Goal: Book appointment/travel/reservation

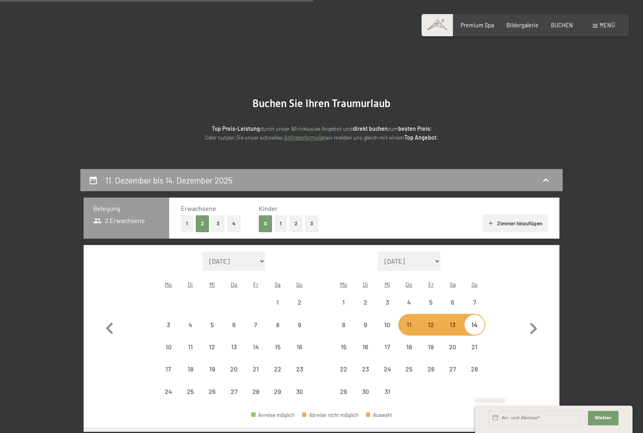
select select "[DATE]"
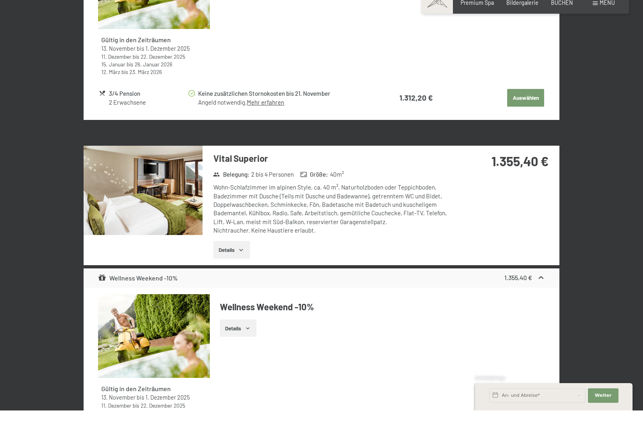
scroll to position [671, 0]
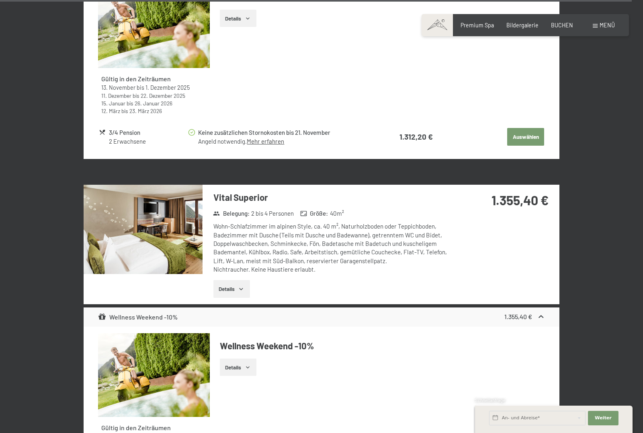
select select "[DATE]"
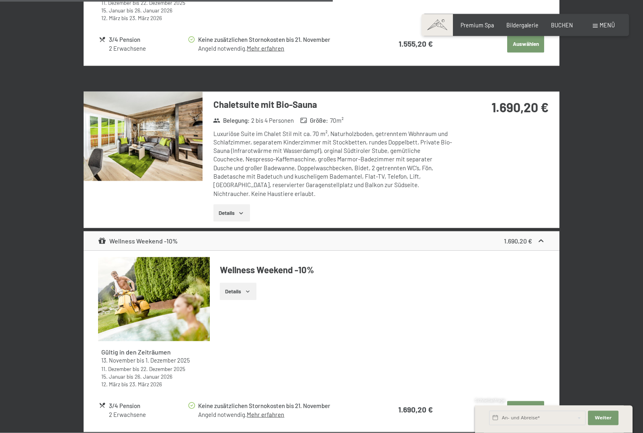
scroll to position [1839, 0]
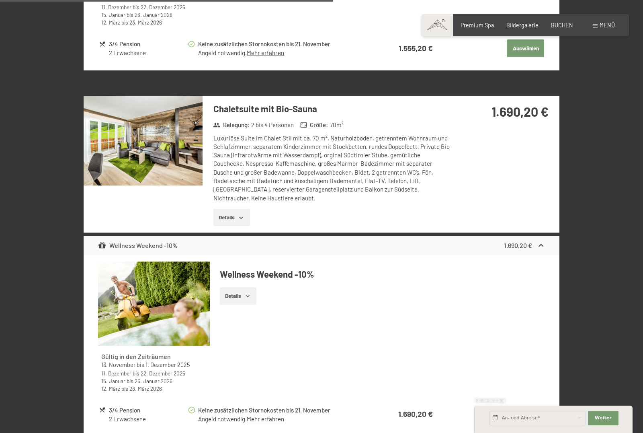
click at [260, 103] on h3 "Chaletsuite mit Bio-Sauna" at bounding box center [332, 109] width 239 height 12
click at [162, 113] on img at bounding box center [143, 140] width 119 height 89
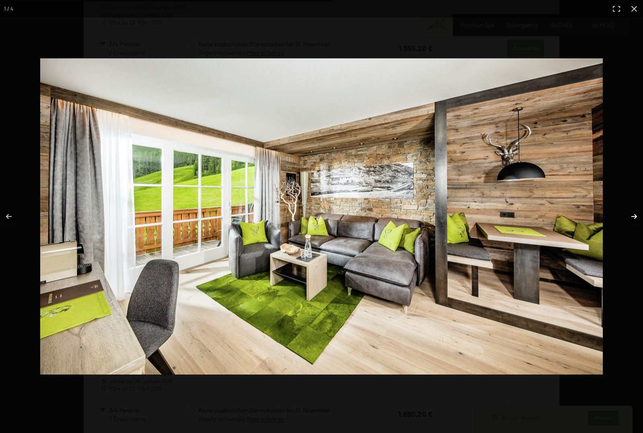
click at [634, 216] on button "button" at bounding box center [629, 216] width 28 height 40
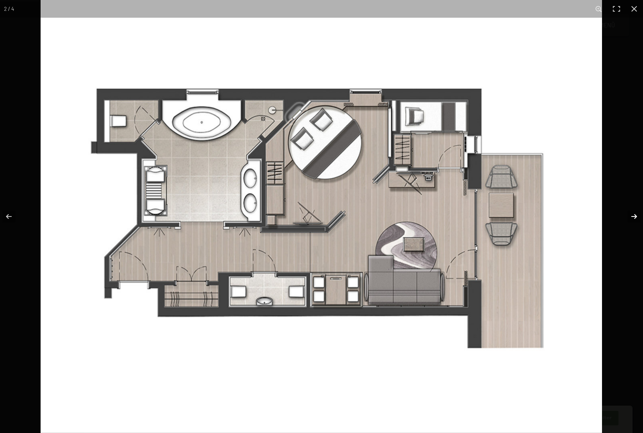
click at [634, 216] on button "button" at bounding box center [629, 216] width 28 height 40
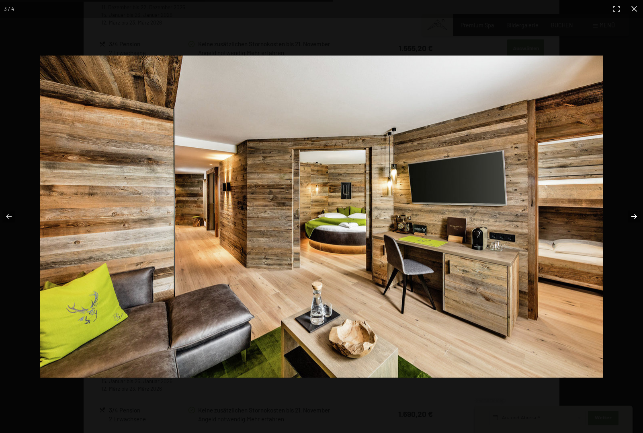
click at [634, 215] on button "button" at bounding box center [629, 216] width 28 height 40
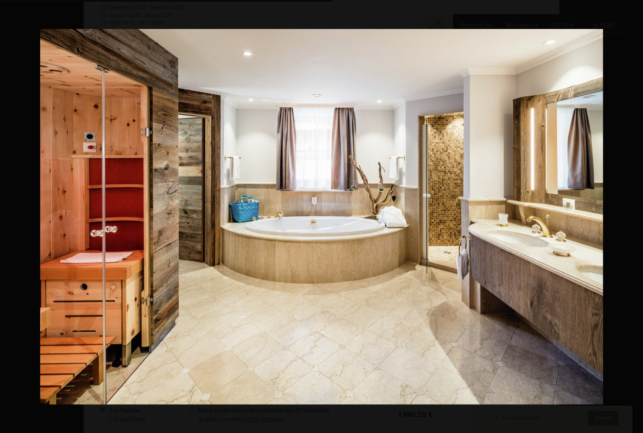
click at [634, 215] on button "button" at bounding box center [629, 216] width 28 height 40
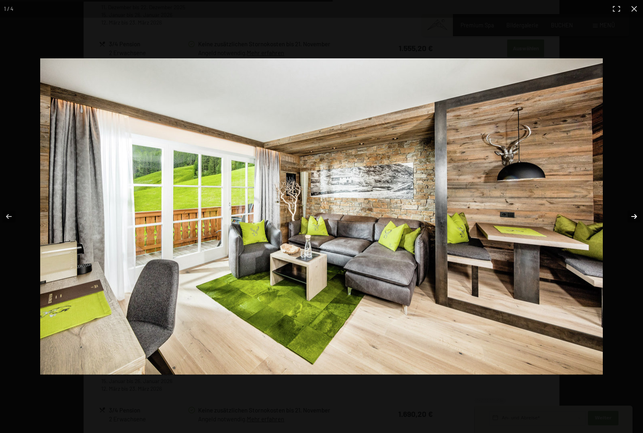
click at [634, 215] on button "button" at bounding box center [629, 216] width 28 height 40
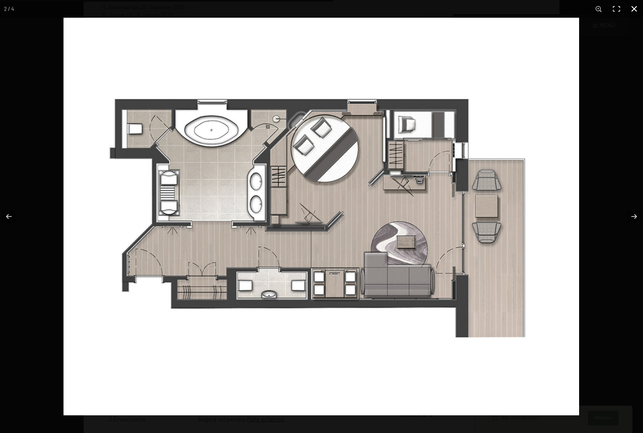
click at [636, 12] on button "button" at bounding box center [635, 9] width 18 height 18
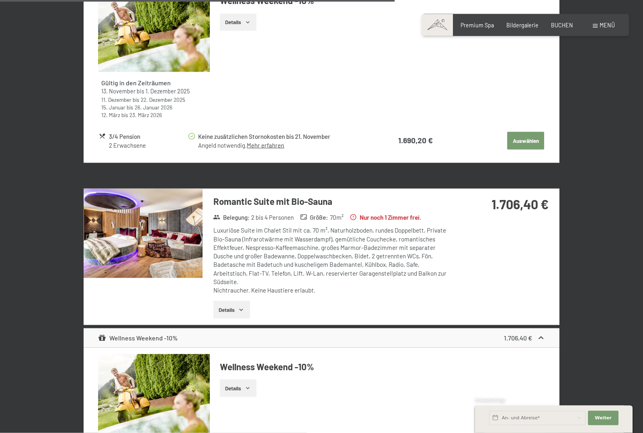
scroll to position [2185, 0]
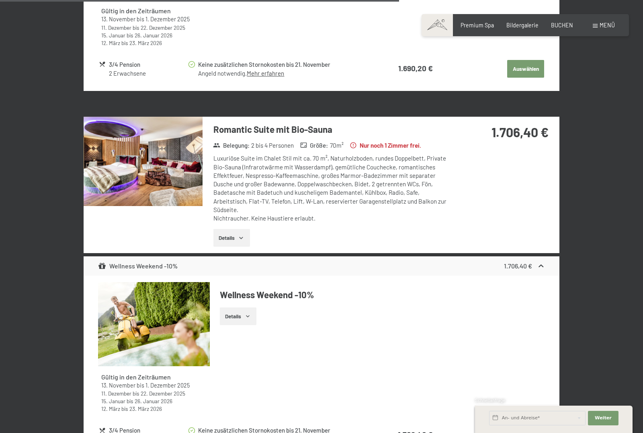
click at [162, 141] on img at bounding box center [143, 161] width 119 height 89
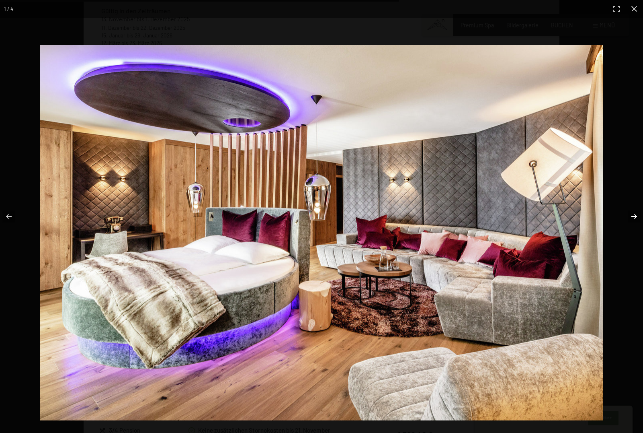
click at [634, 232] on button "button" at bounding box center [629, 216] width 28 height 40
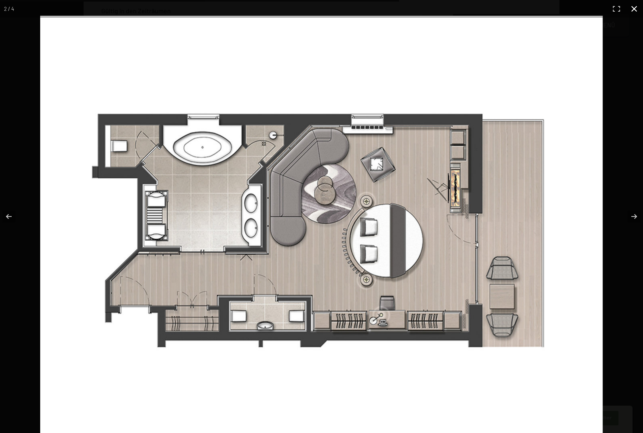
click at [636, 10] on button "button" at bounding box center [635, 9] width 18 height 18
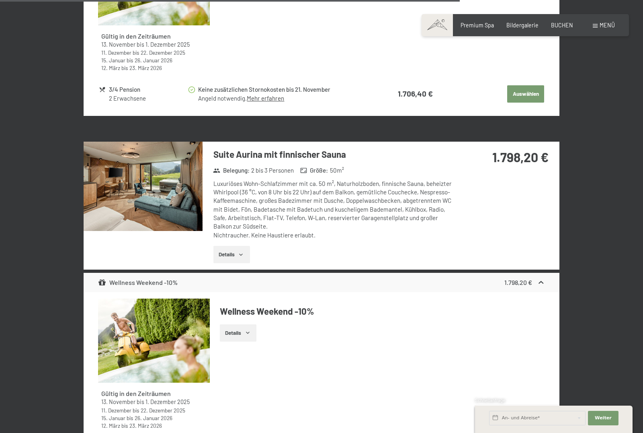
scroll to position [2530, 0]
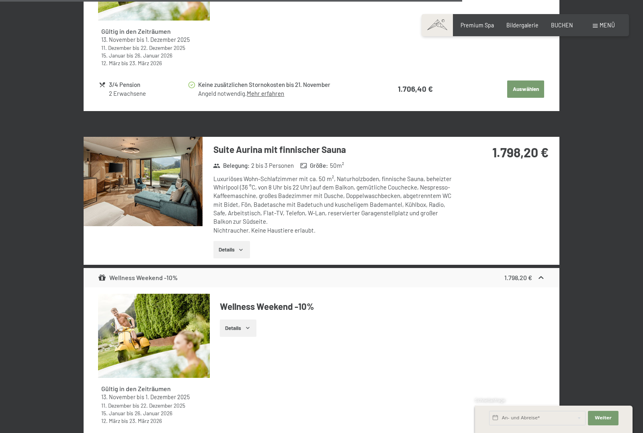
click at [139, 151] on img at bounding box center [143, 181] width 119 height 89
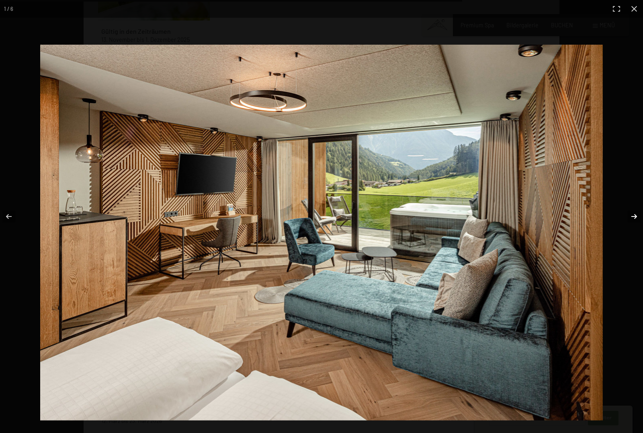
click at [634, 233] on button "button" at bounding box center [629, 216] width 28 height 40
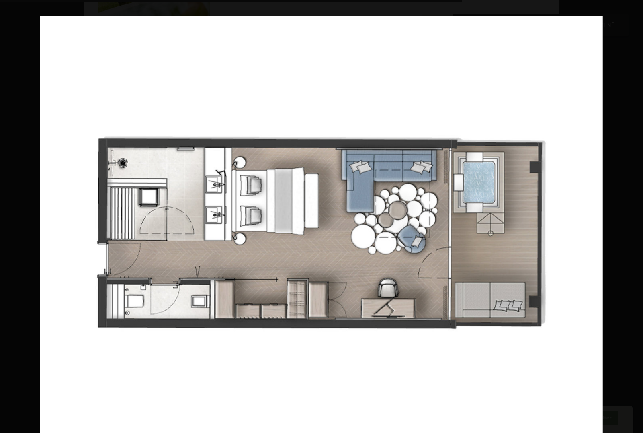
click at [634, 233] on button "button" at bounding box center [629, 216] width 28 height 40
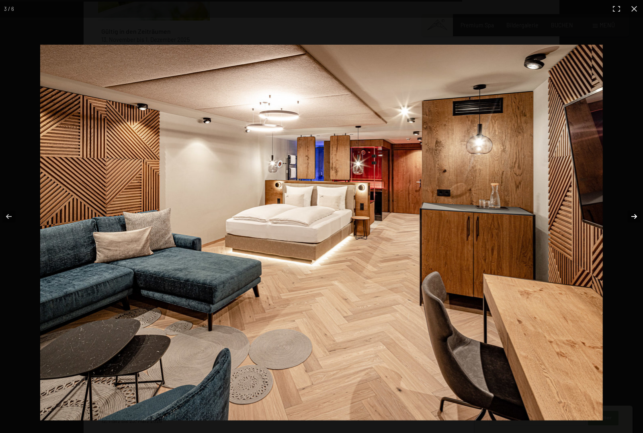
click at [634, 233] on button "button" at bounding box center [629, 216] width 28 height 40
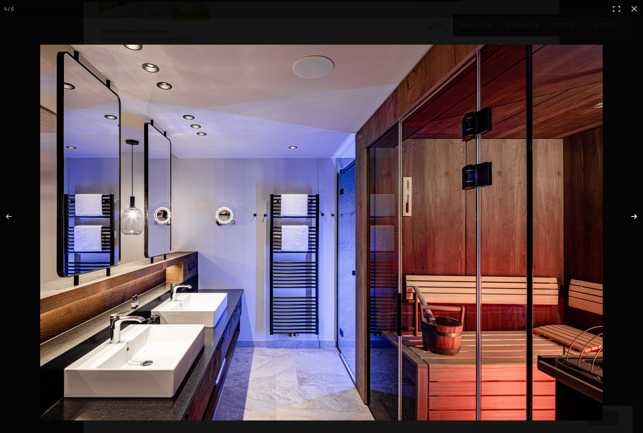
click at [634, 233] on button "button" at bounding box center [629, 216] width 28 height 40
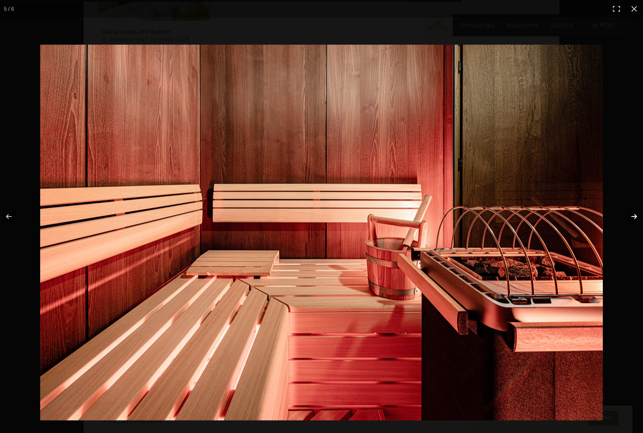
click at [634, 233] on button "button" at bounding box center [629, 216] width 28 height 40
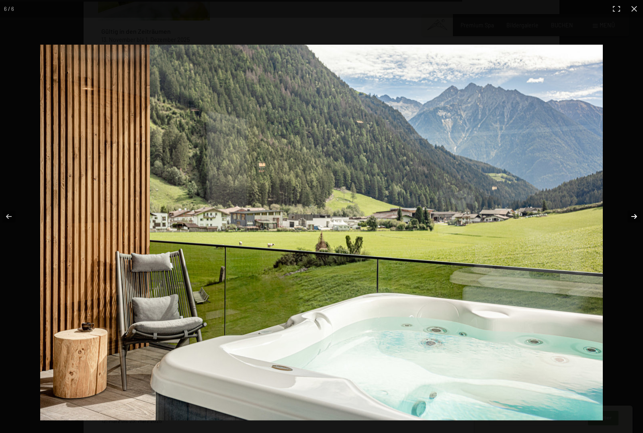
click at [634, 233] on button "button" at bounding box center [629, 216] width 28 height 40
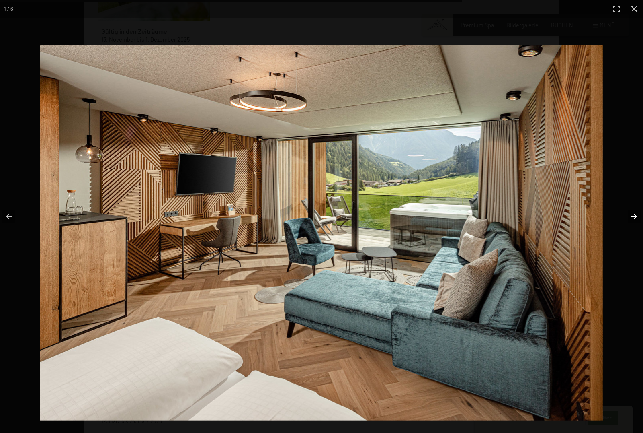
click at [634, 233] on button "button" at bounding box center [629, 216] width 28 height 40
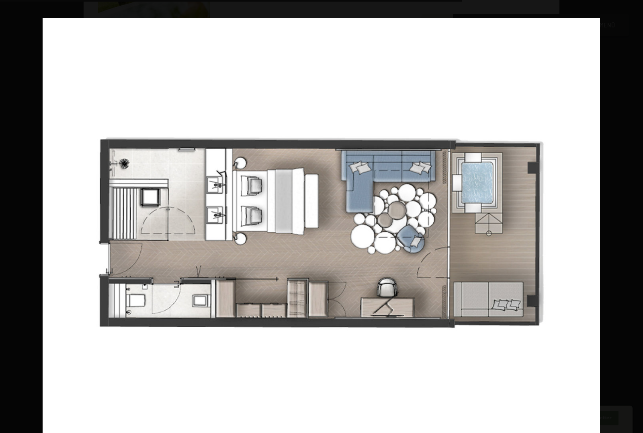
click at [634, 233] on button "button" at bounding box center [629, 216] width 28 height 40
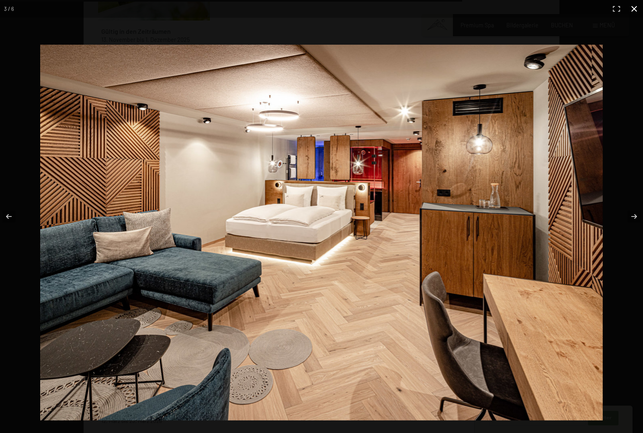
click at [634, 10] on button "button" at bounding box center [635, 9] width 18 height 18
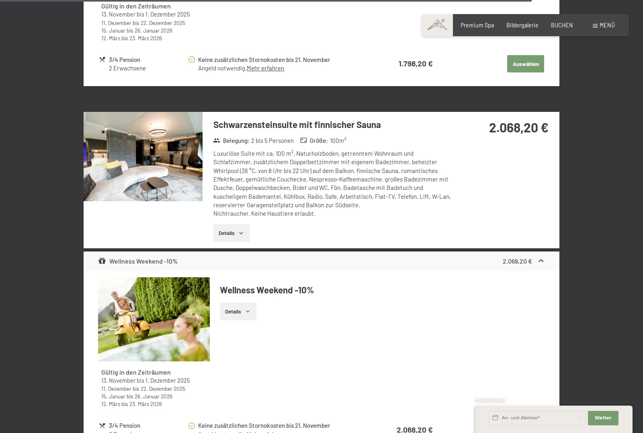
scroll to position [2913, 0]
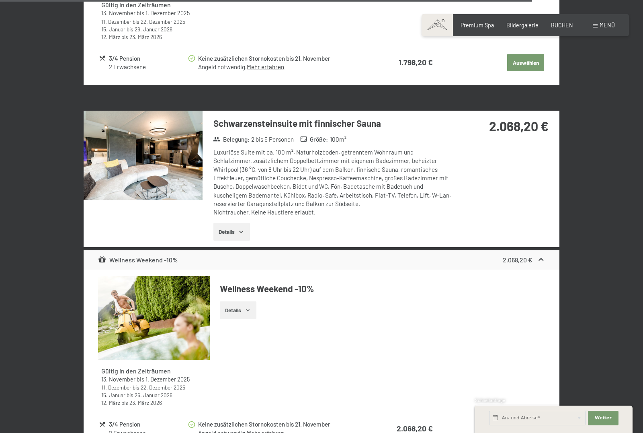
click at [169, 118] on img at bounding box center [143, 155] width 119 height 89
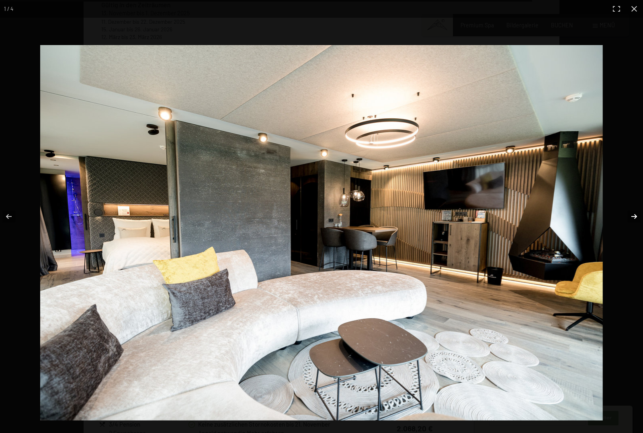
click at [634, 233] on button "button" at bounding box center [629, 216] width 28 height 40
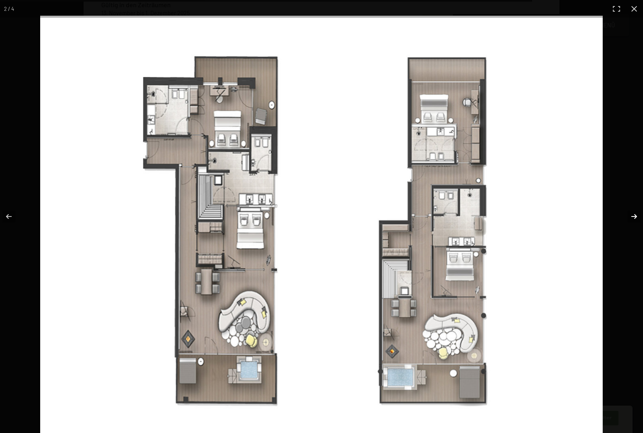
click at [634, 231] on button "button" at bounding box center [629, 216] width 28 height 40
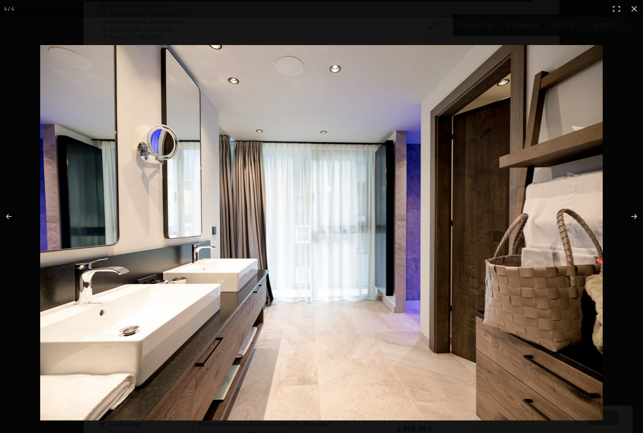
click at [637, 1] on button "button" at bounding box center [635, 9] width 18 height 18
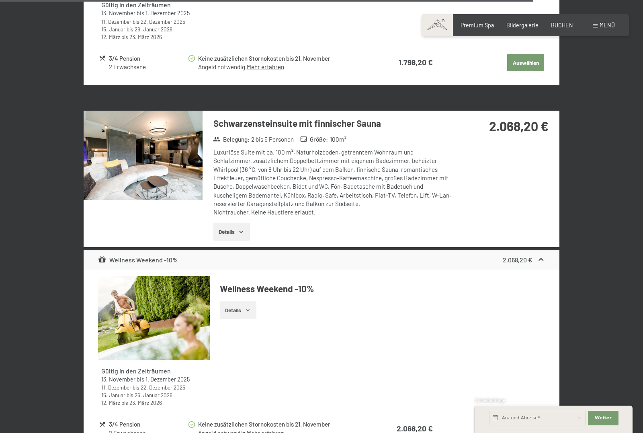
scroll to position [2946, 0]
